Goal: Find specific page/section: Find specific page/section

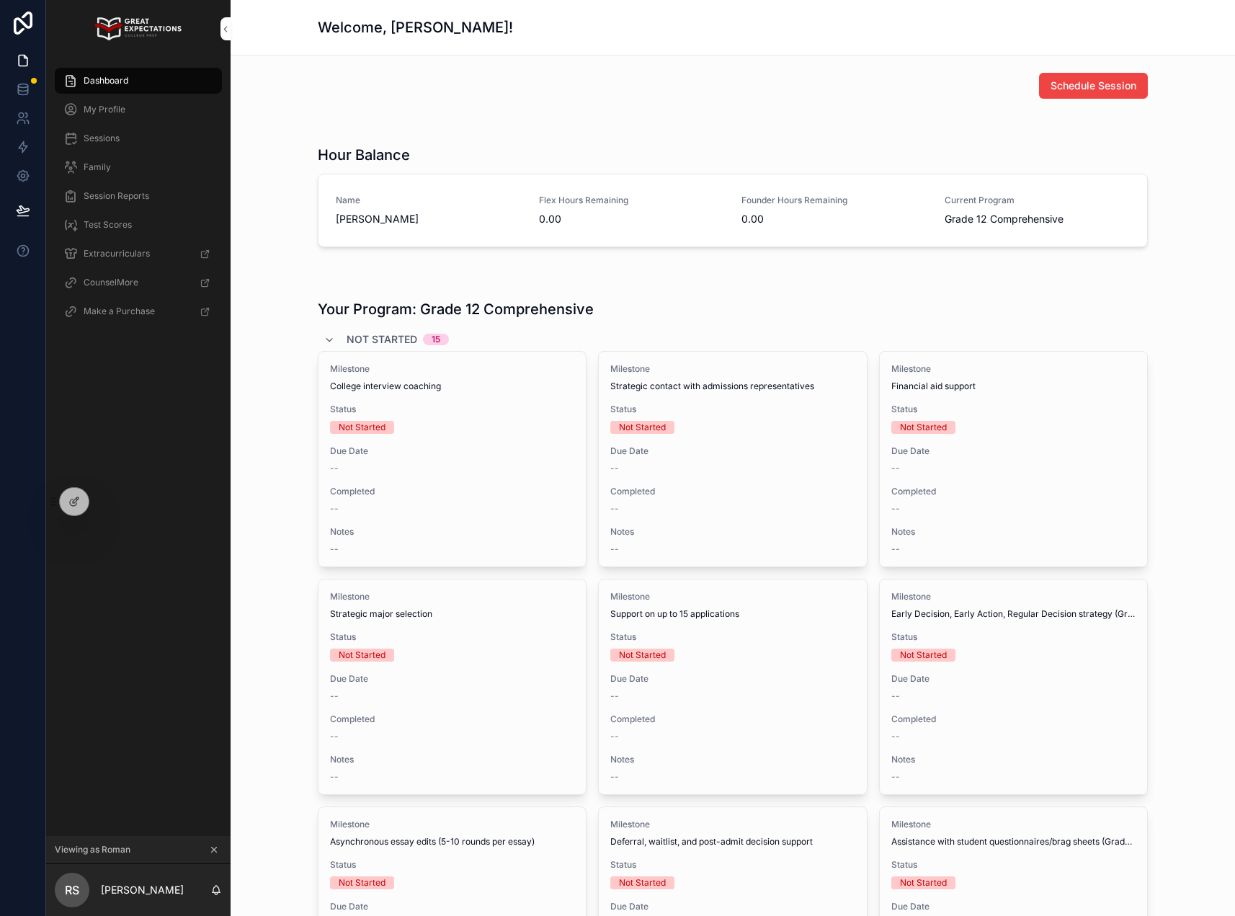
click at [0, 0] on icon at bounding box center [0, 0] width 0 height 0
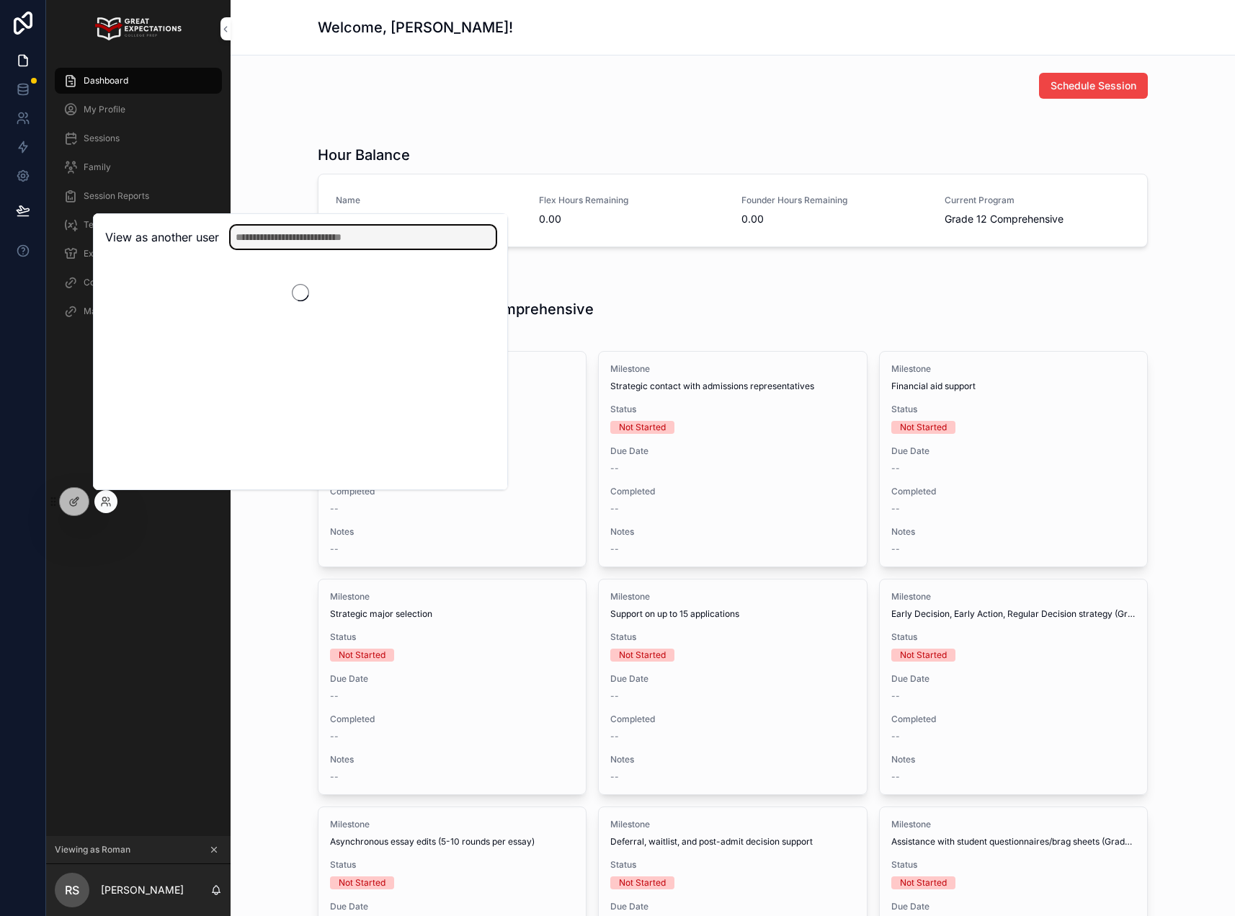
click at [307, 247] on input "text" at bounding box center [363, 237] width 265 height 23
type input "******"
click at [0, 0] on button "Select" at bounding box center [0, 0] width 0 height 0
